Goal: Find specific page/section: Find specific page/section

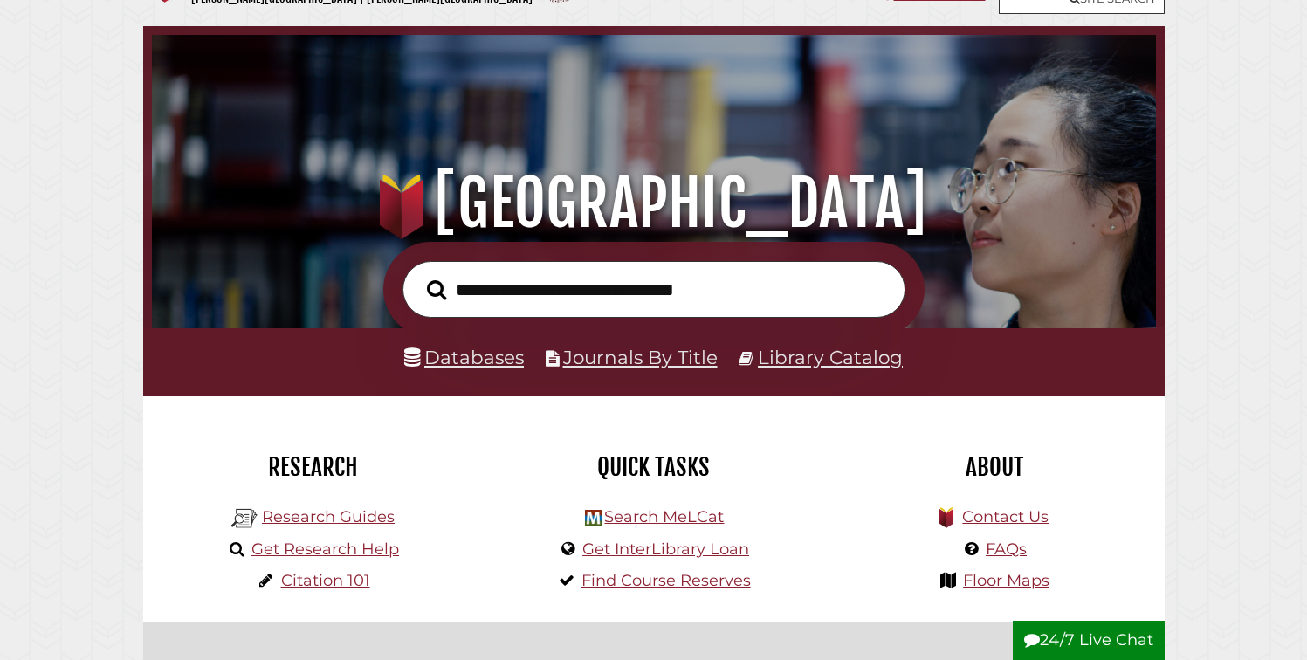
scroll to position [76, 0]
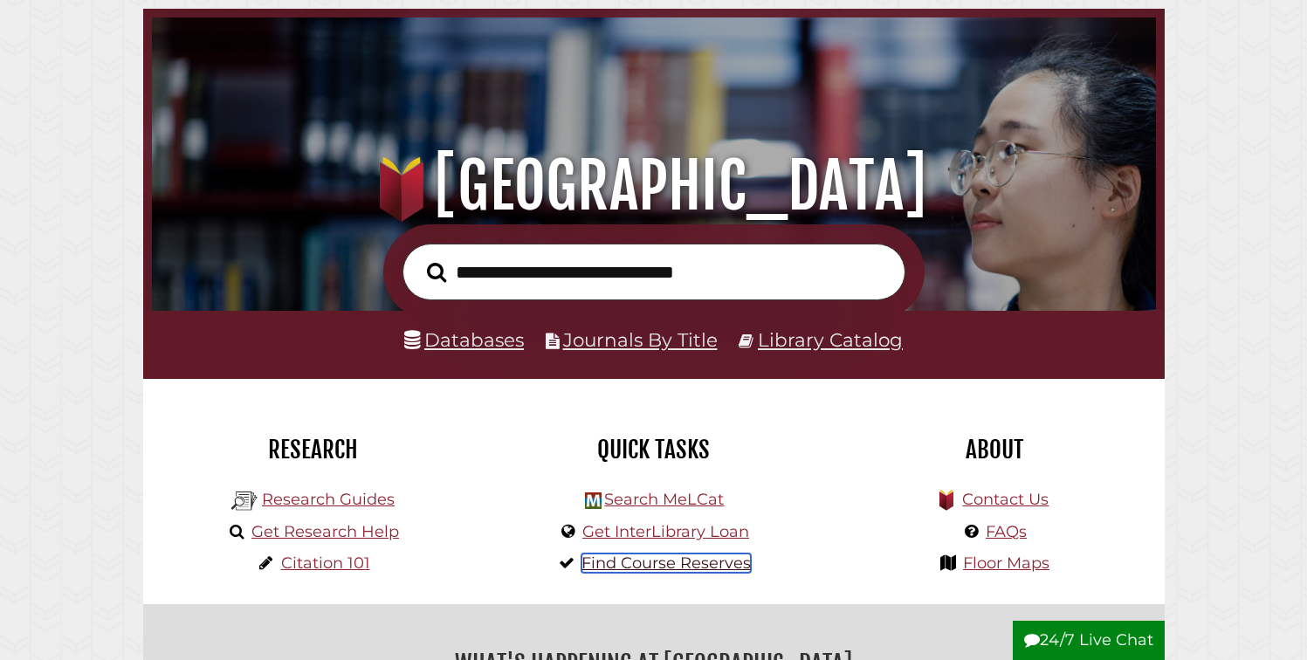
click at [627, 558] on link "Find Course Reserves" at bounding box center [666, 563] width 169 height 19
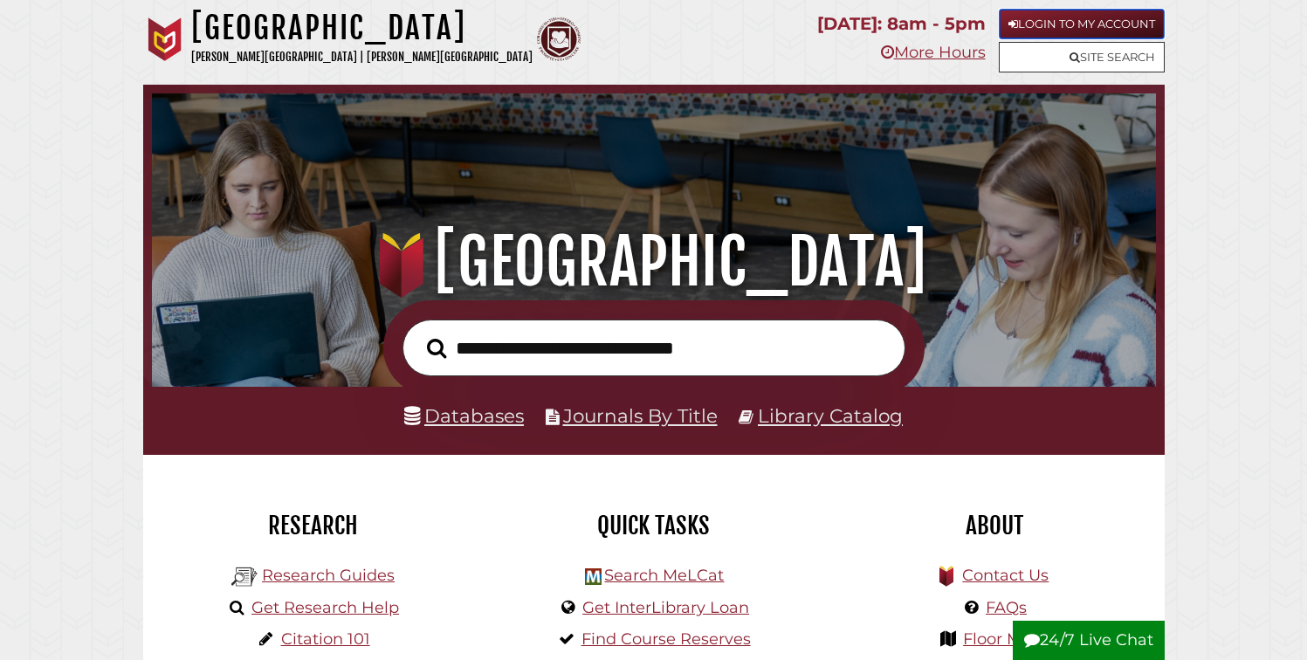
click at [1072, 22] on link "Login to My Account" at bounding box center [1082, 24] width 166 height 31
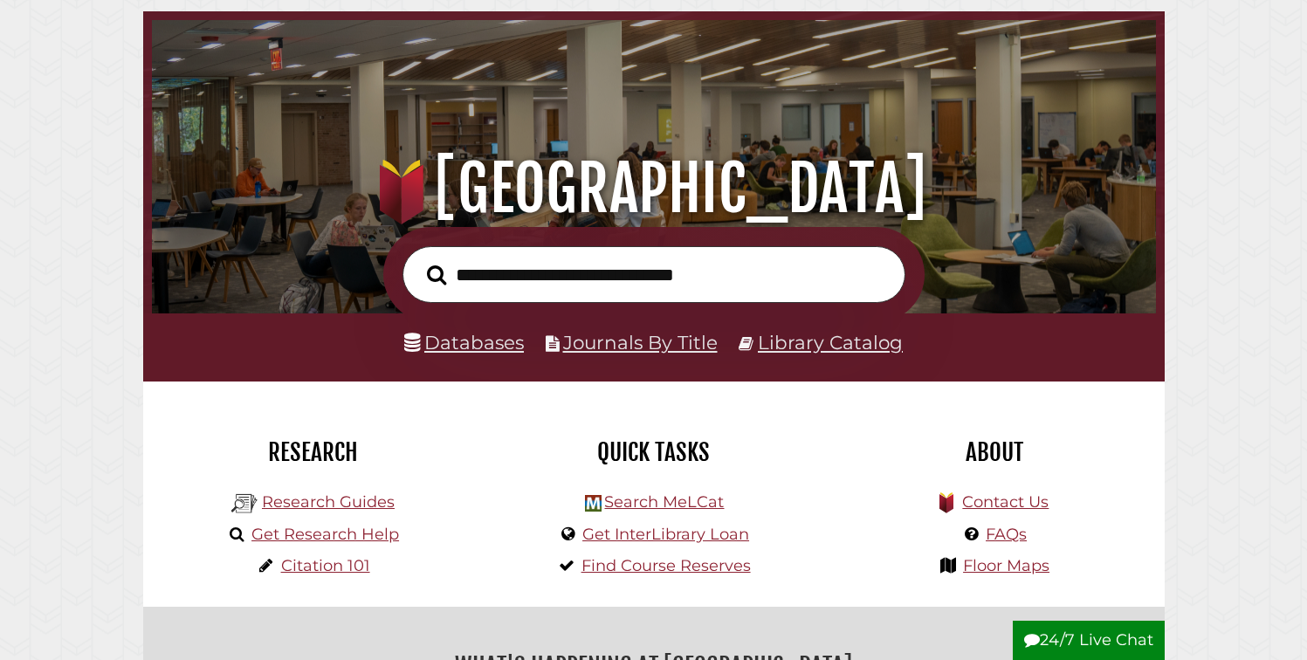
scroll to position [176, 0]
